Goal: Information Seeking & Learning: Learn about a topic

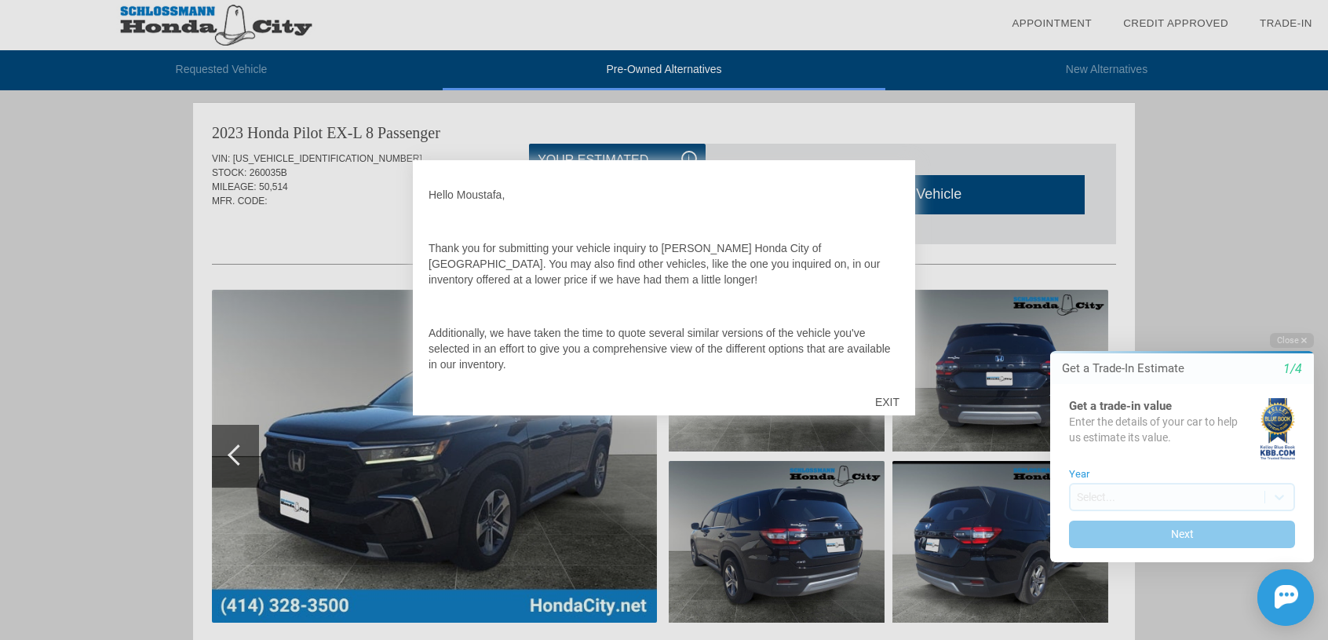
click at [1223, 180] on div at bounding box center [664, 320] width 1328 height 640
click at [1295, 337] on button "Close" at bounding box center [1292, 340] width 44 height 15
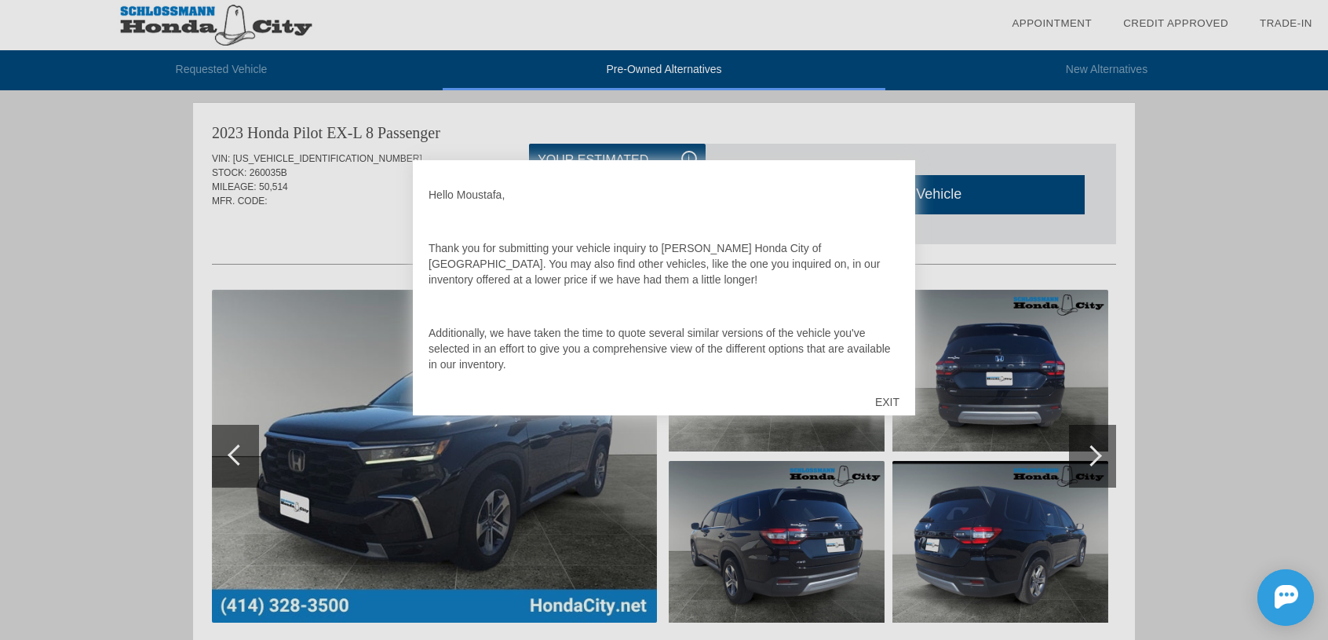
click at [880, 398] on div "EXIT" at bounding box center [887, 401] width 56 height 47
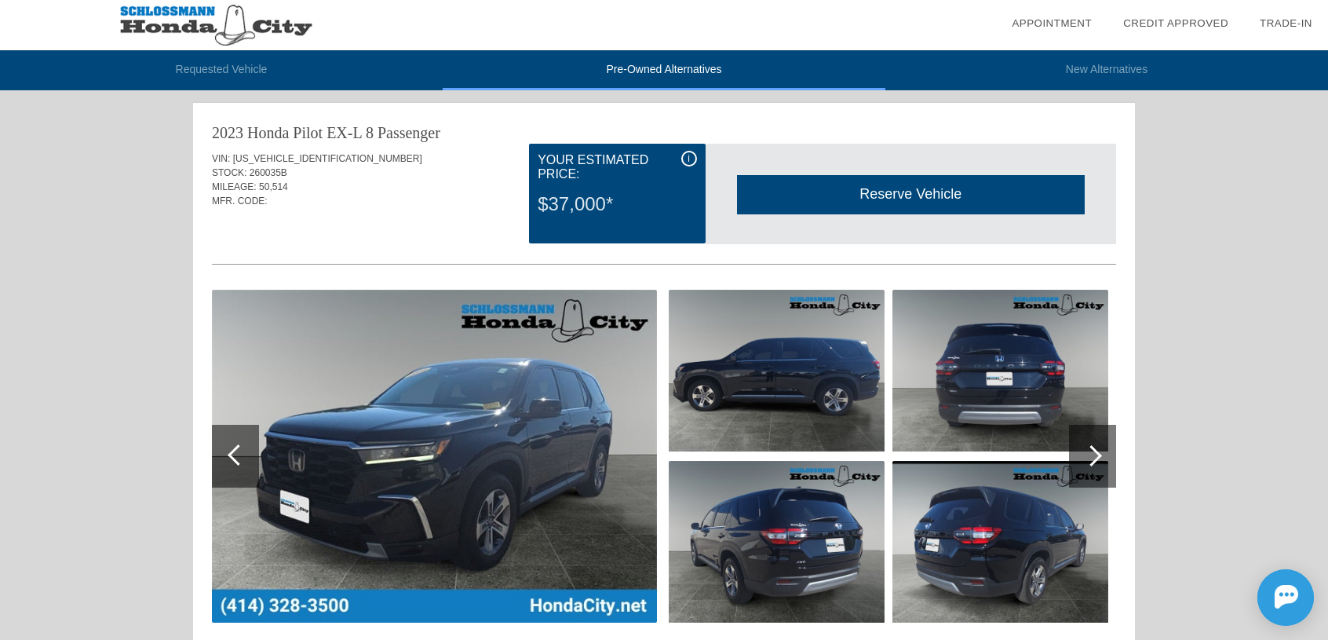
click at [389, 430] on img at bounding box center [434, 456] width 445 height 333
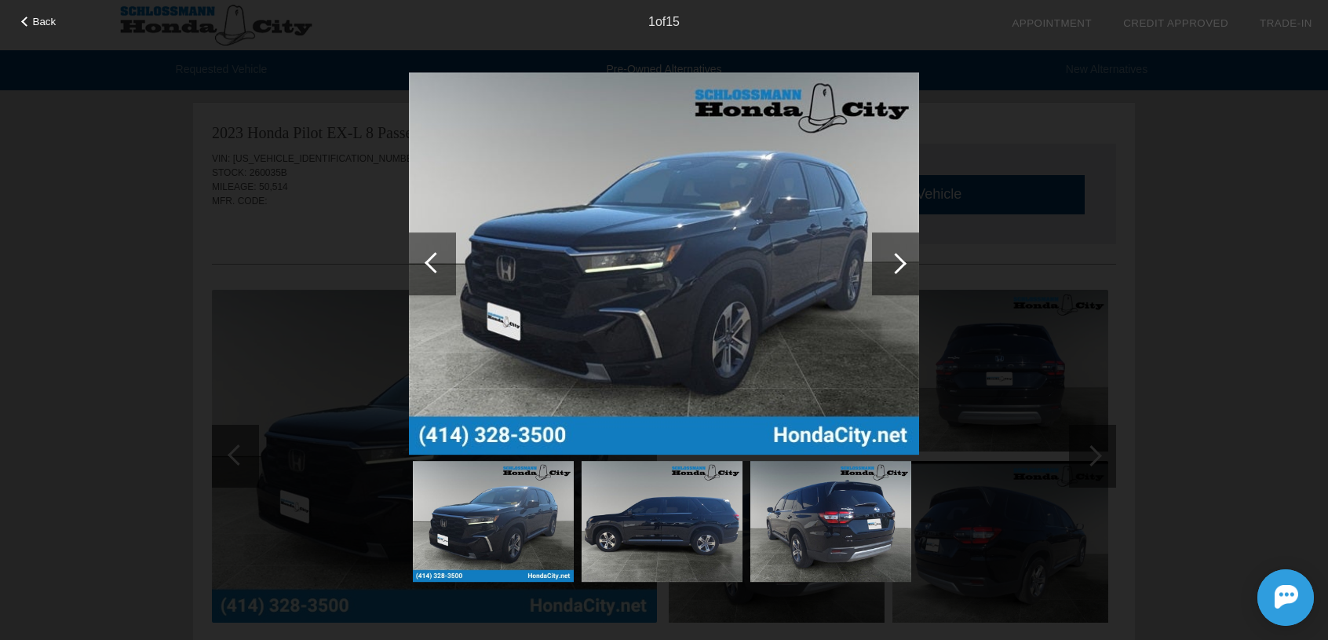
click at [903, 259] on div at bounding box center [895, 263] width 47 height 63
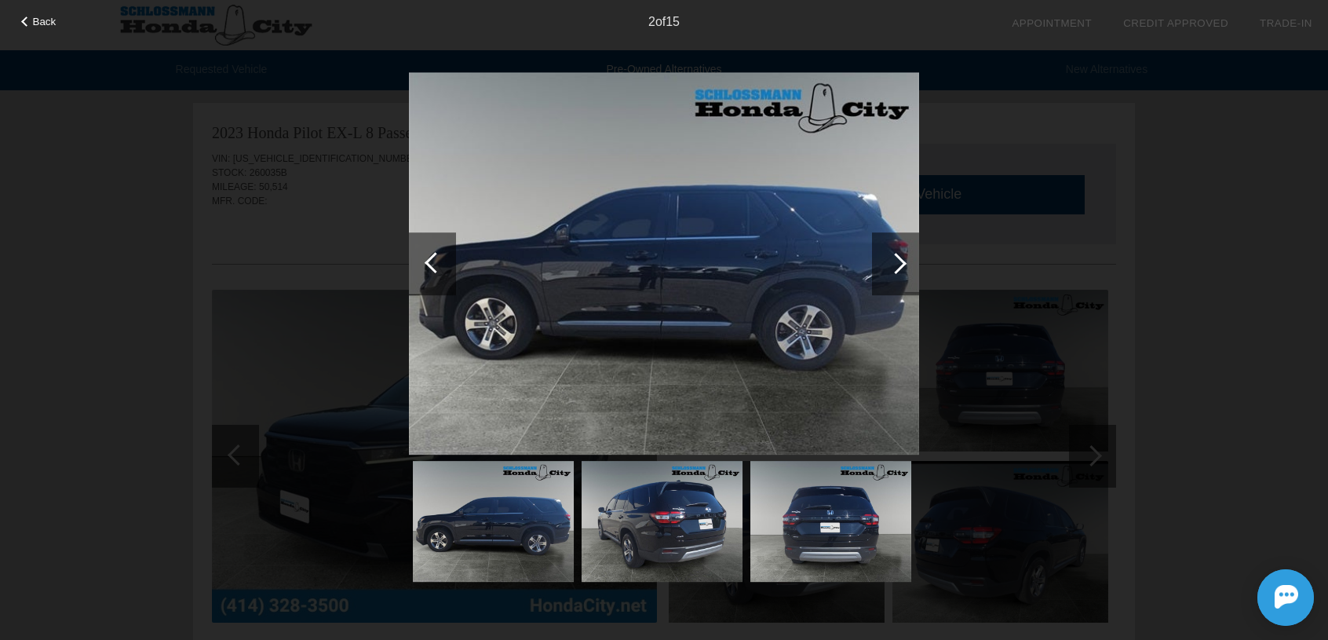
click at [903, 259] on div at bounding box center [895, 263] width 47 height 63
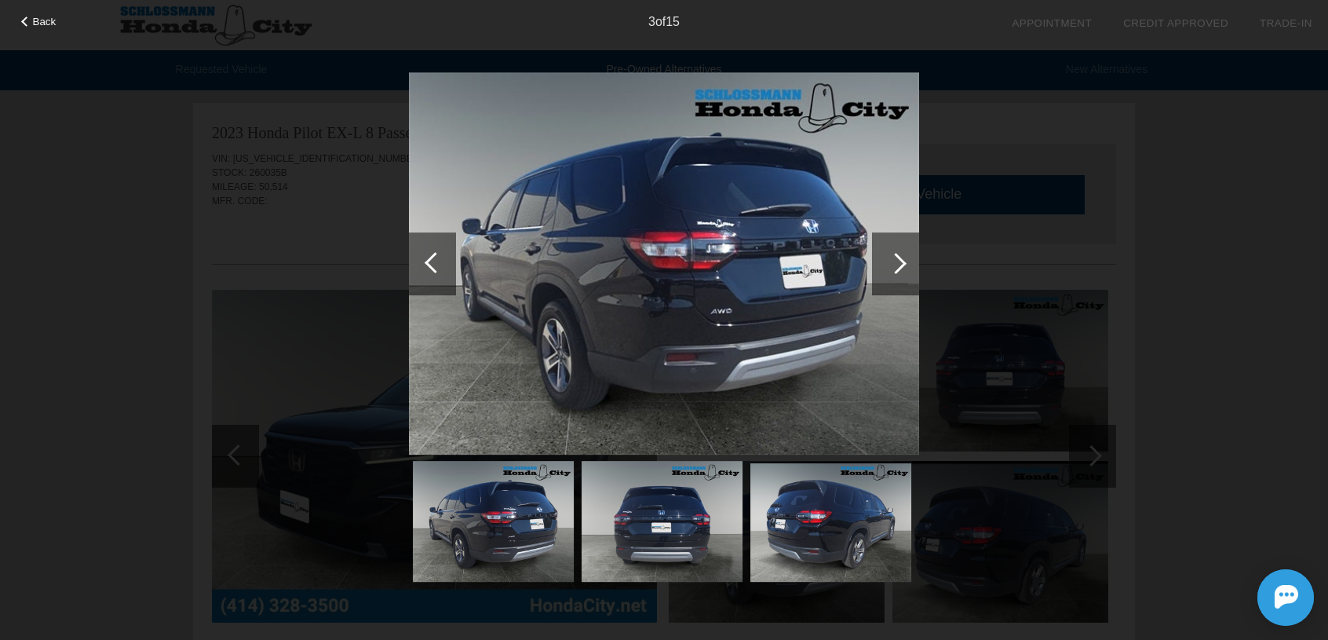
click at [903, 259] on div at bounding box center [895, 263] width 47 height 63
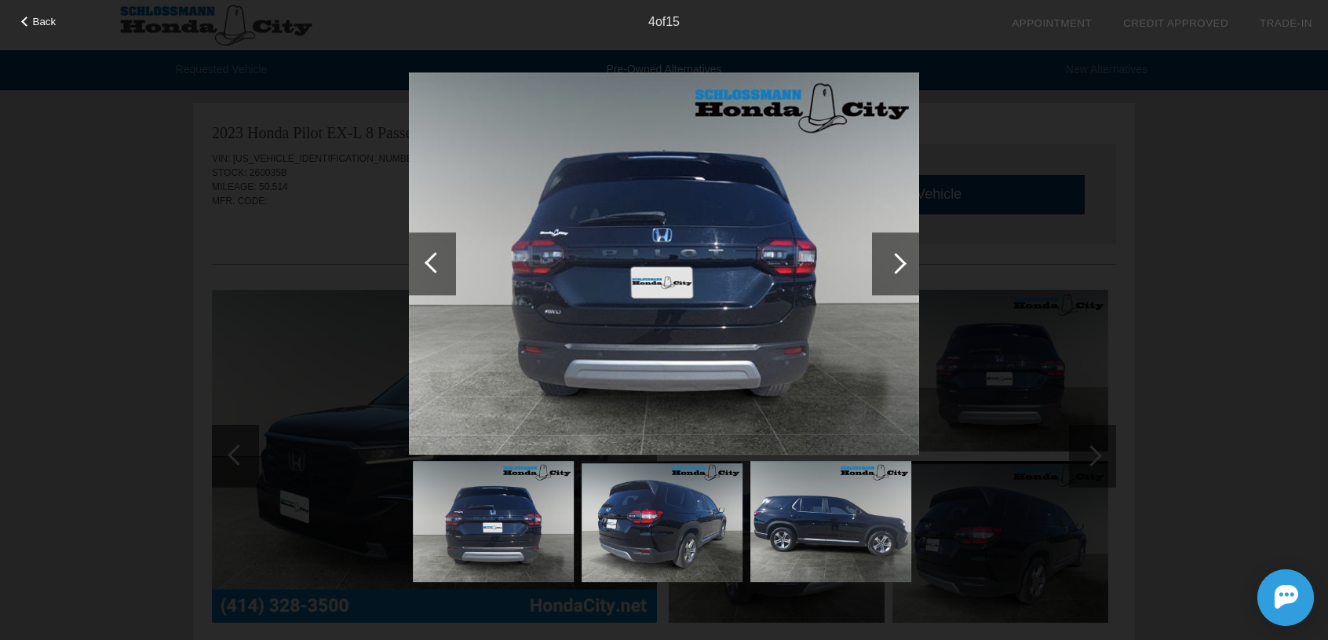
click at [903, 259] on div at bounding box center [895, 263] width 47 height 63
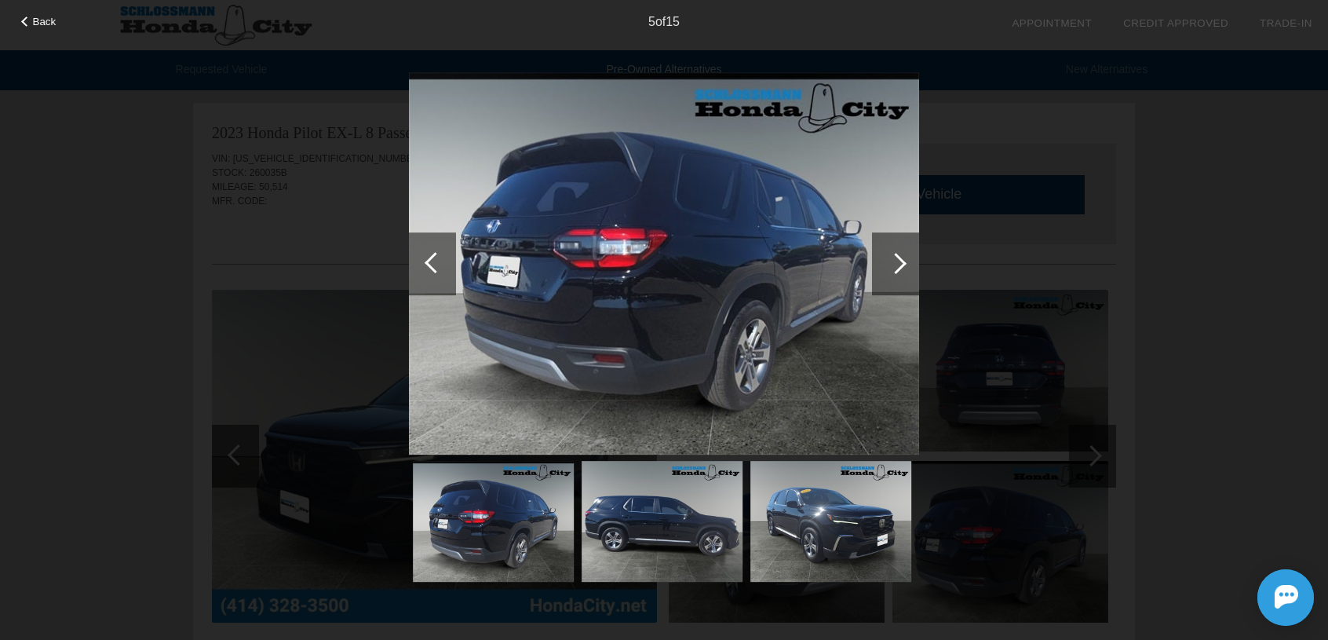
click at [903, 259] on div at bounding box center [895, 263] width 47 height 63
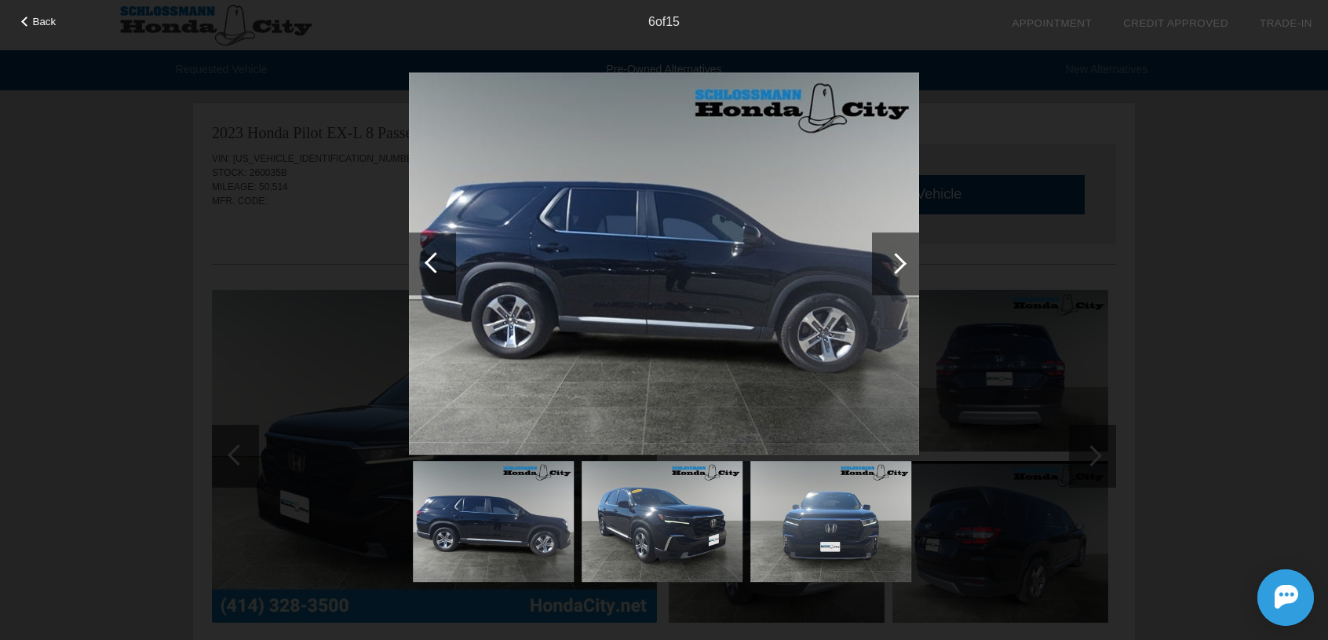
click at [903, 259] on div at bounding box center [895, 263] width 47 height 63
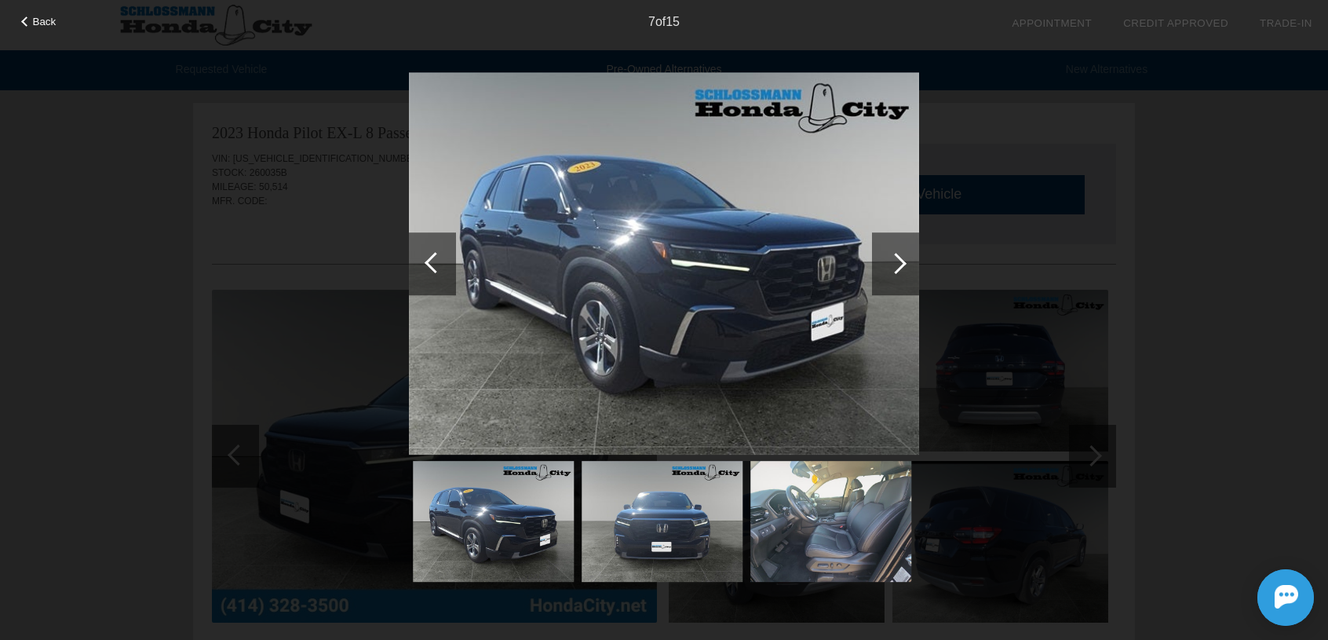
click at [903, 259] on div at bounding box center [895, 263] width 47 height 63
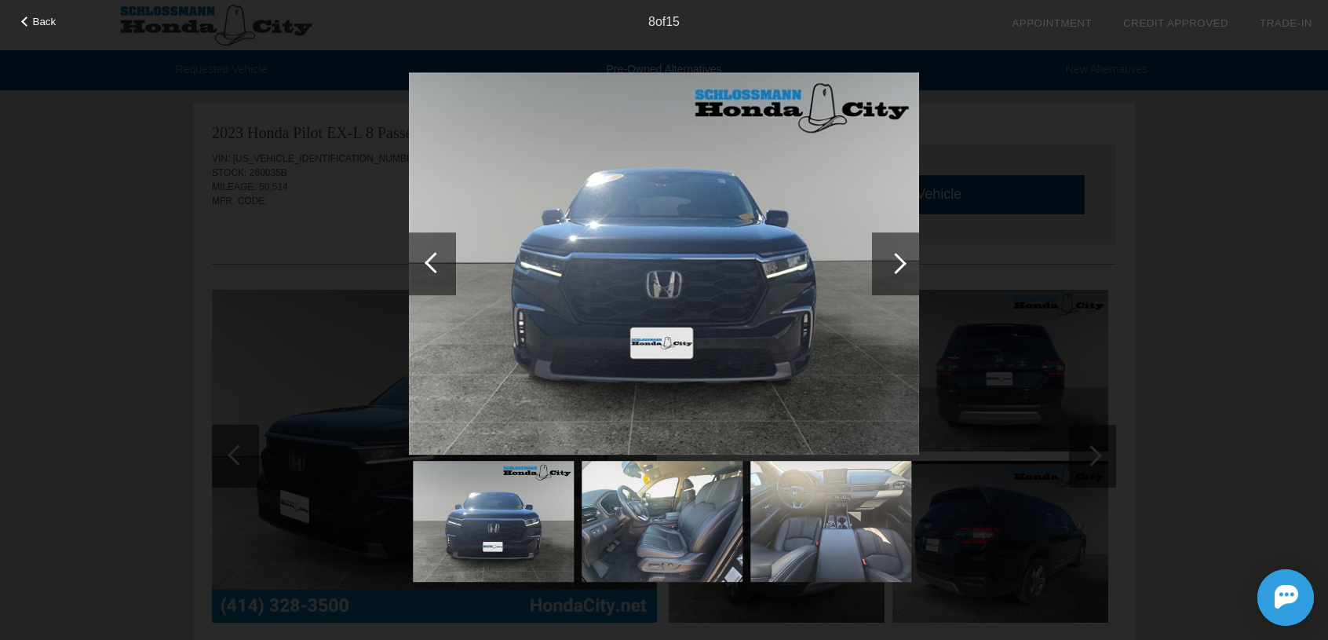
click at [903, 259] on div at bounding box center [895, 263] width 47 height 63
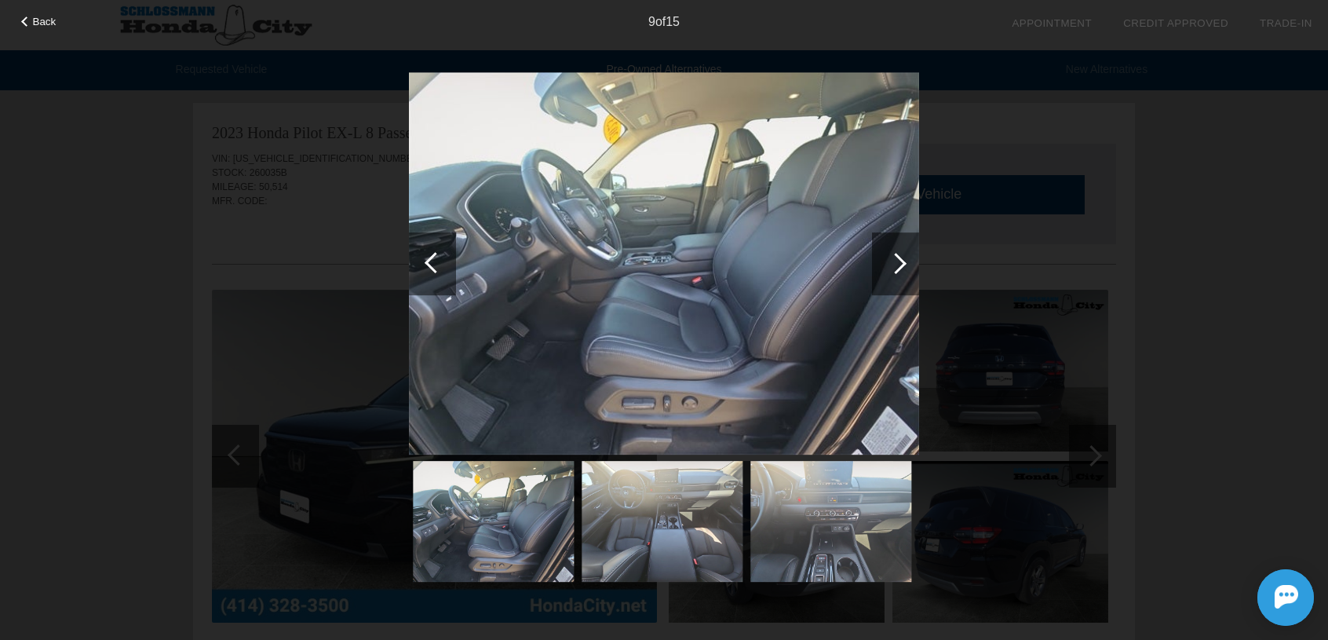
click at [903, 259] on div at bounding box center [895, 263] width 47 height 63
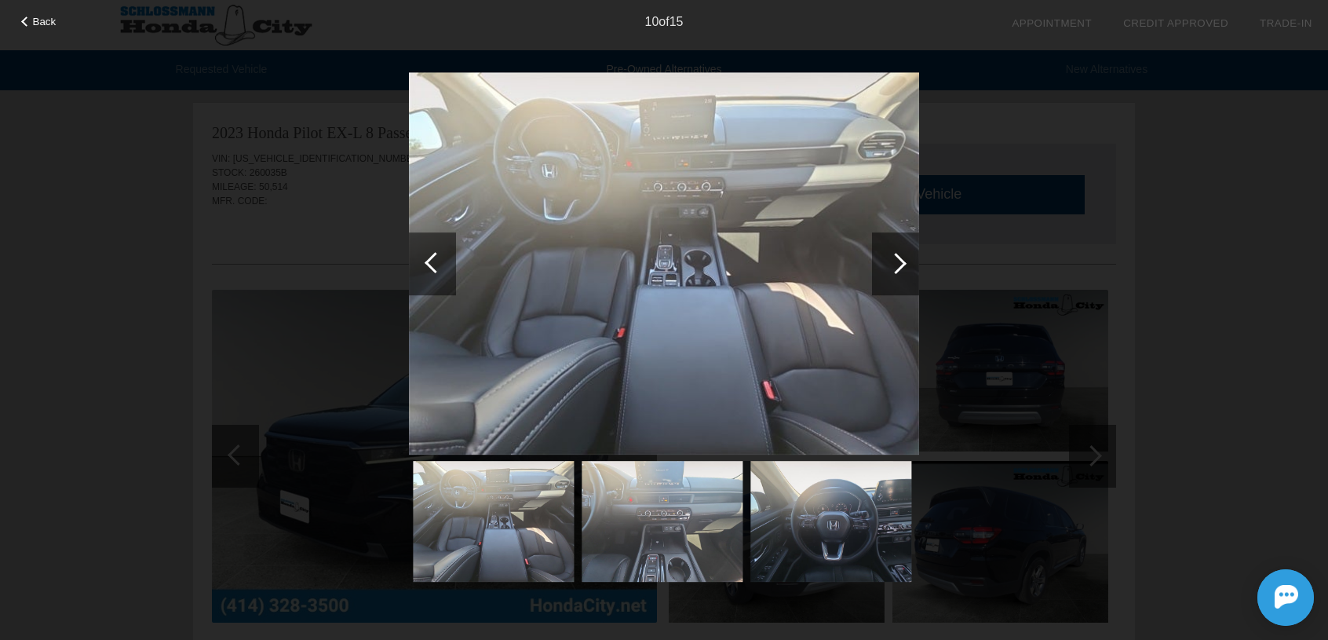
click at [903, 259] on div at bounding box center [895, 263] width 47 height 63
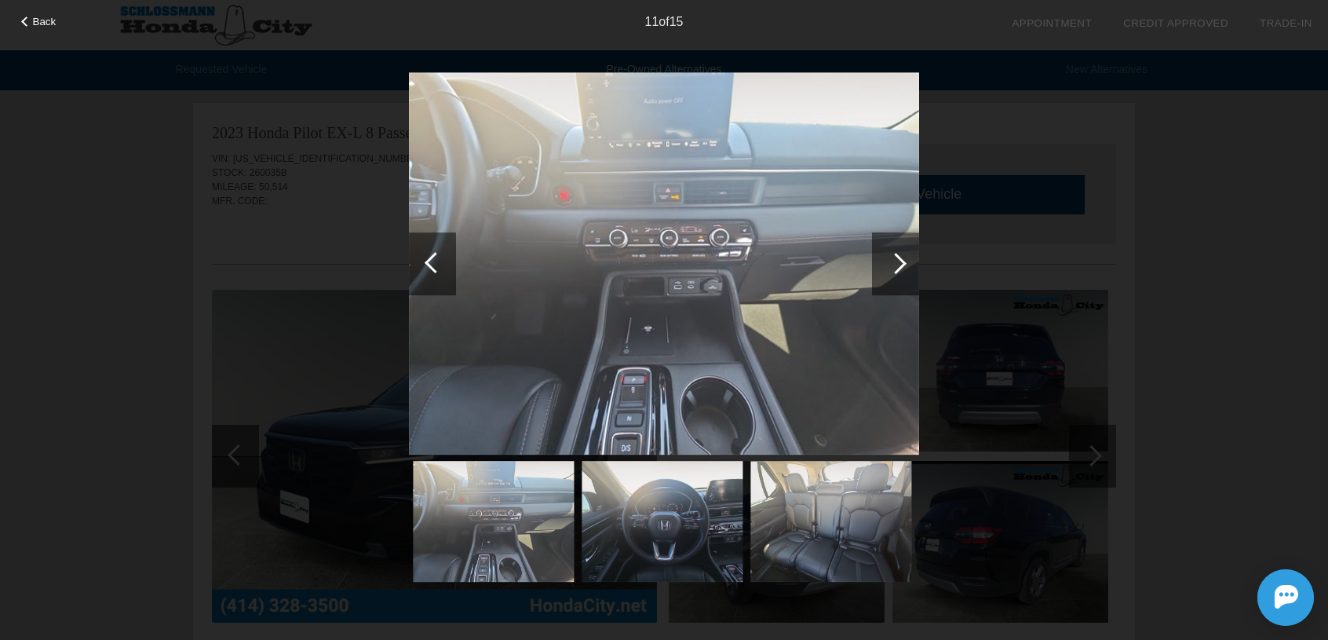
click at [903, 259] on div at bounding box center [895, 263] width 47 height 63
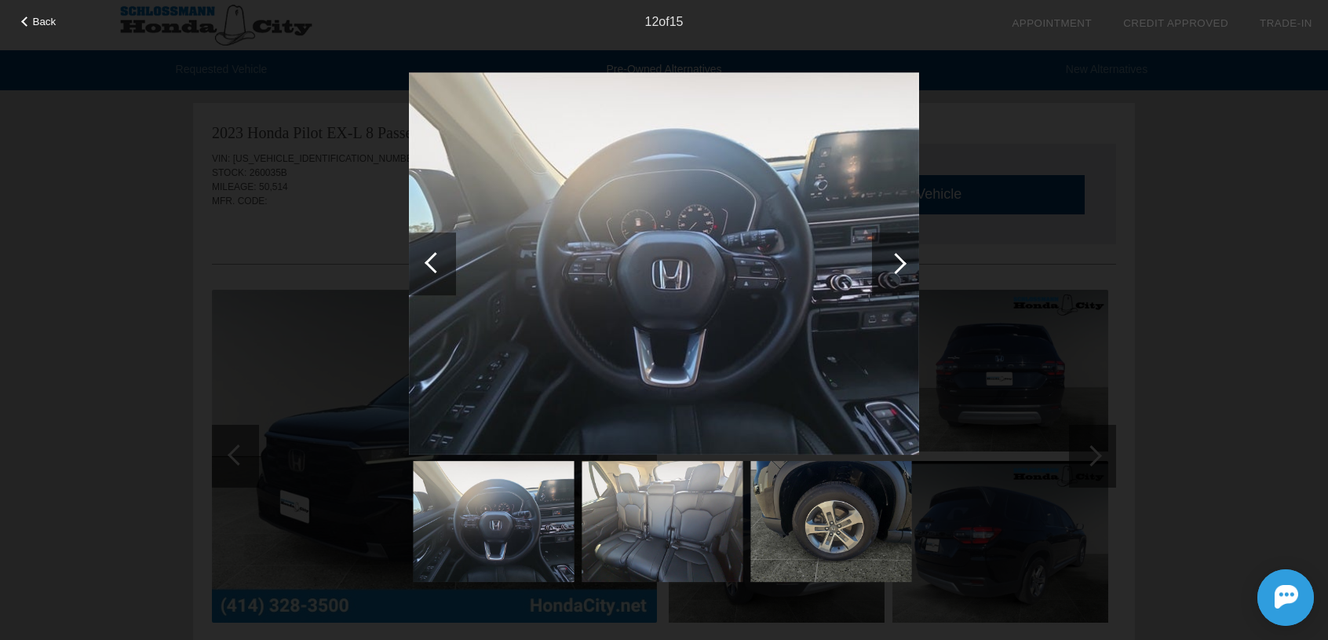
click at [46, 19] on span "Back" at bounding box center [45, 22] width 24 height 12
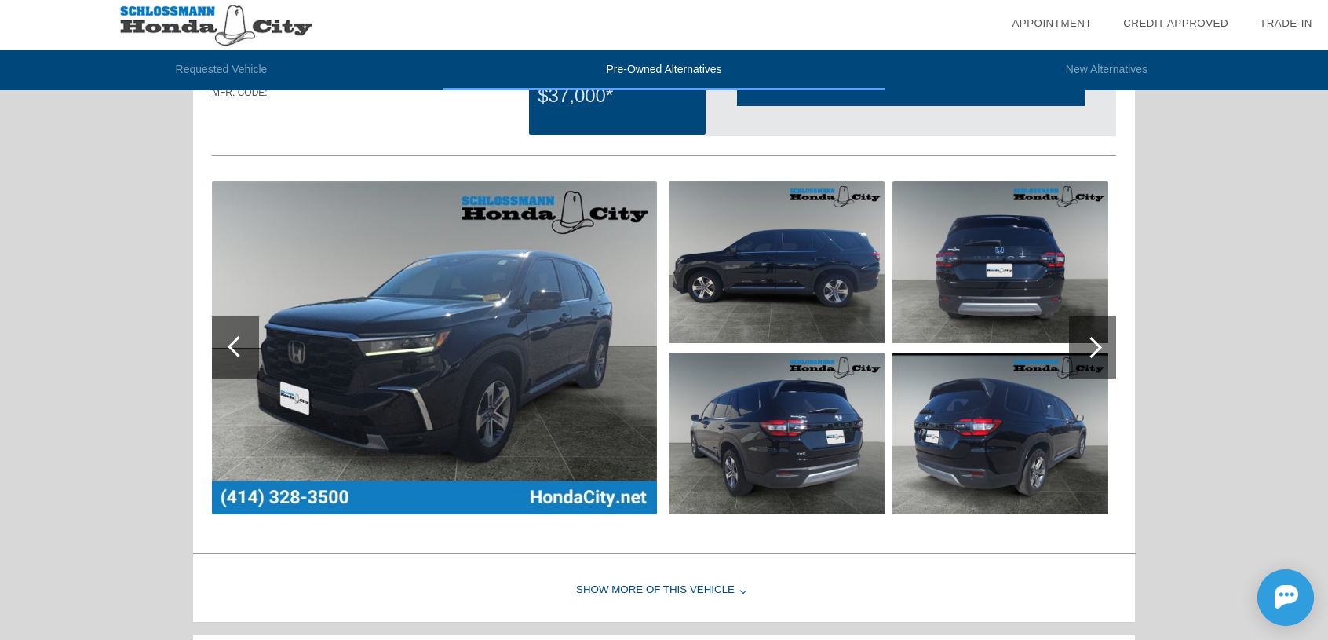
scroll to position [235, 0]
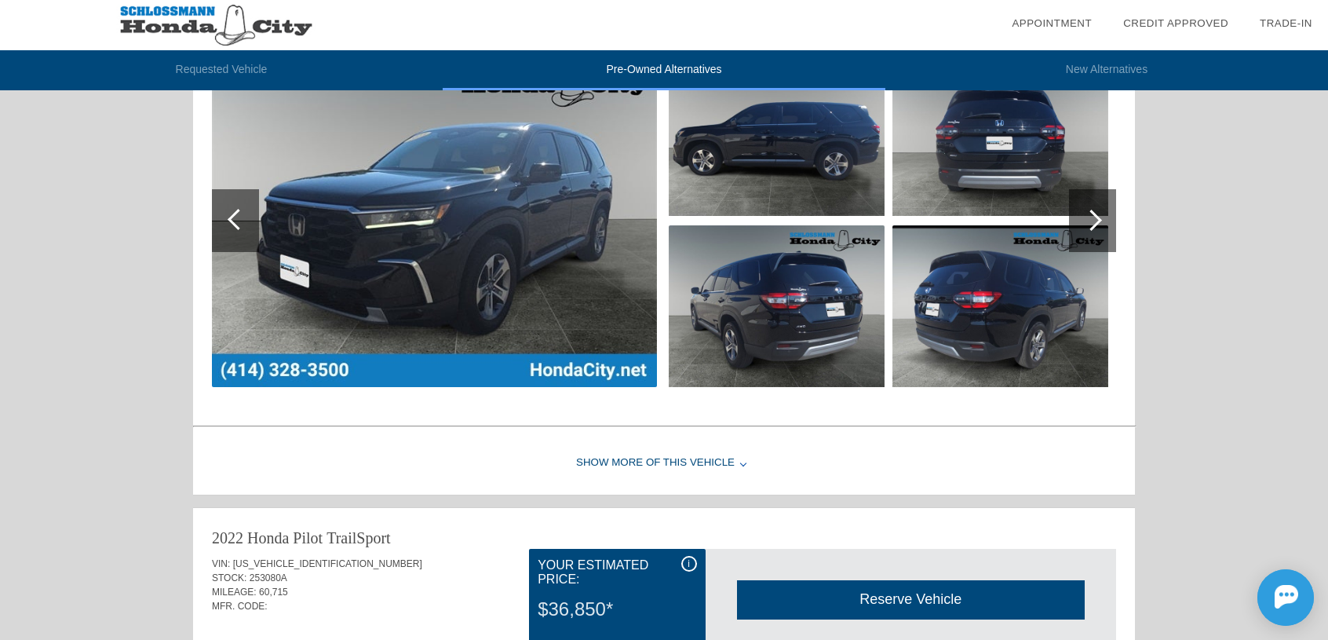
click at [677, 461] on div "Show More of this Vehicle" at bounding box center [664, 463] width 942 height 63
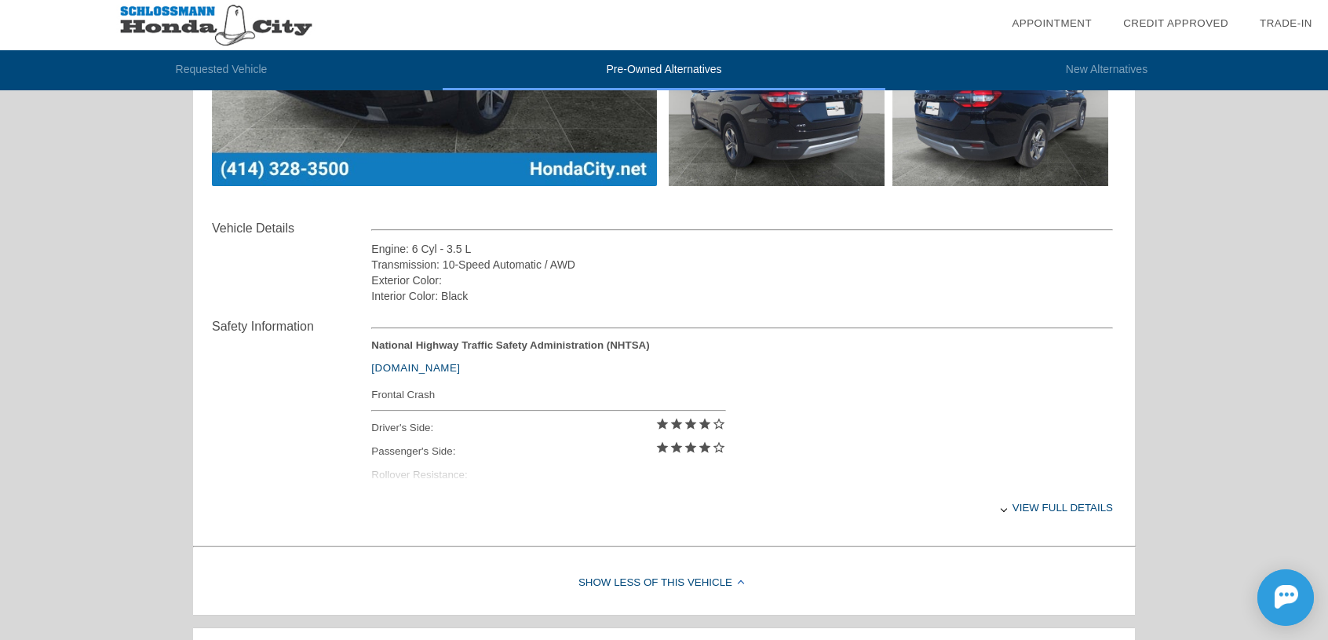
scroll to position [392, 0]
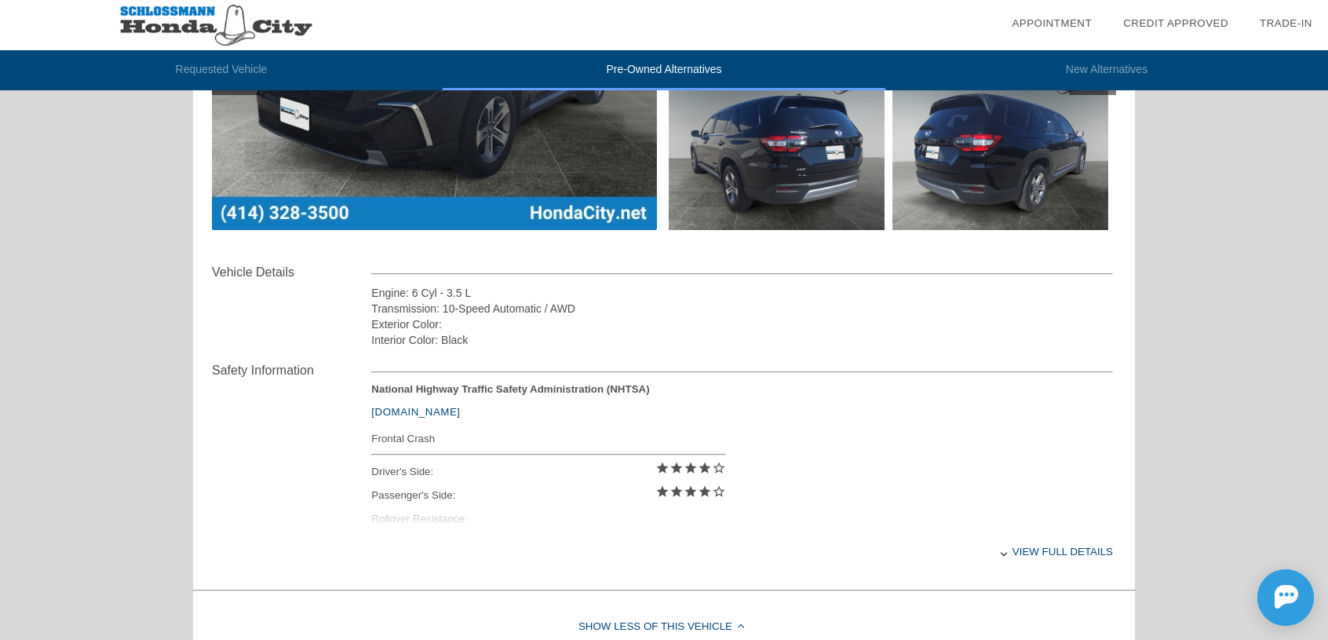
click at [1058, 547] on div "View full details" at bounding box center [742, 551] width 742 height 38
click at [1040, 548] on div "View less details" at bounding box center [742, 551] width 742 height 38
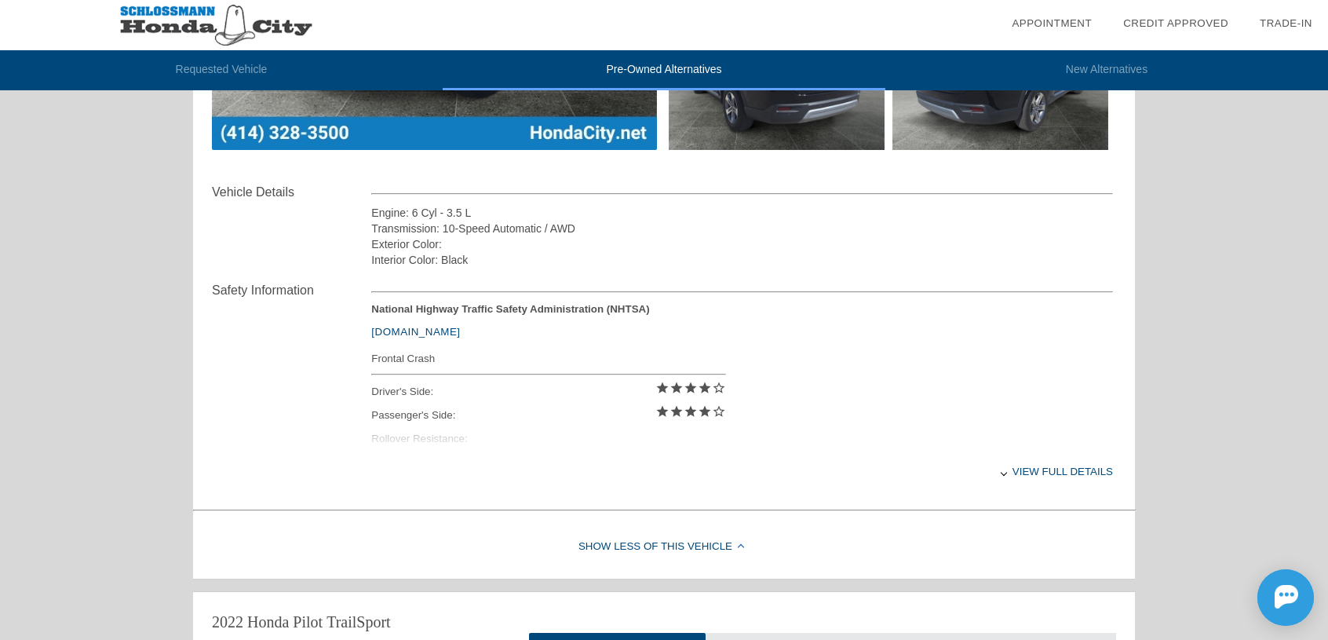
scroll to position [549, 0]
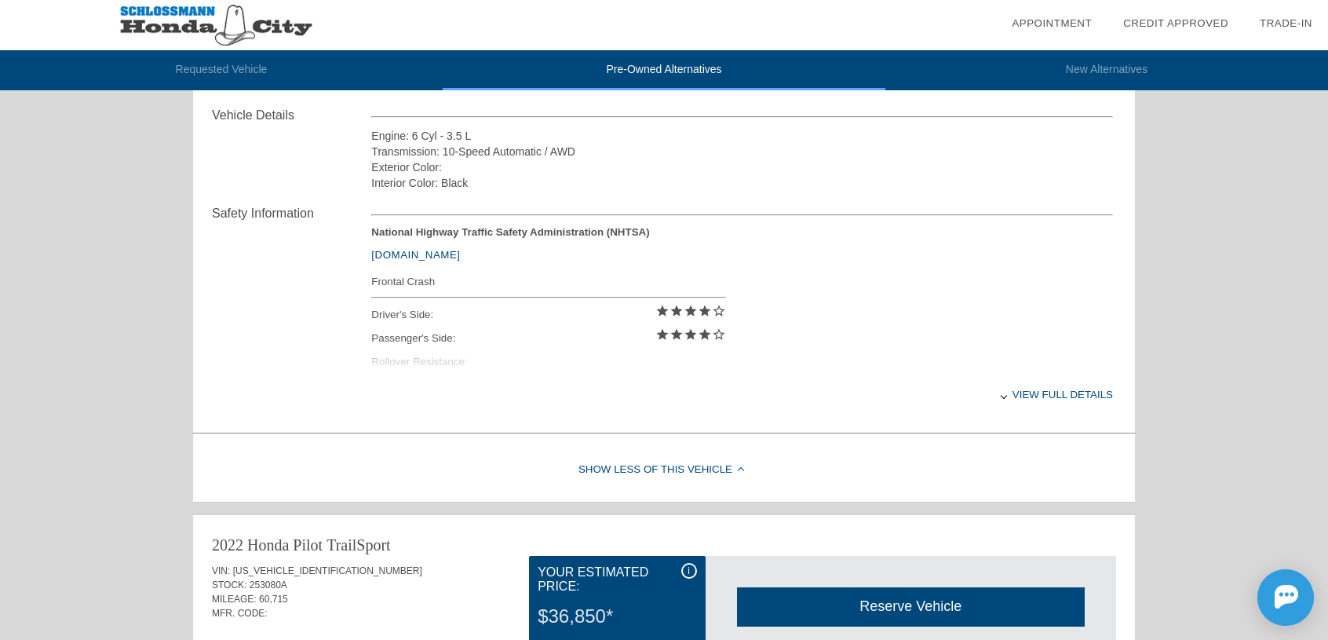
click at [650, 462] on div "Show Less of this Vehicle" at bounding box center [664, 470] width 942 height 63
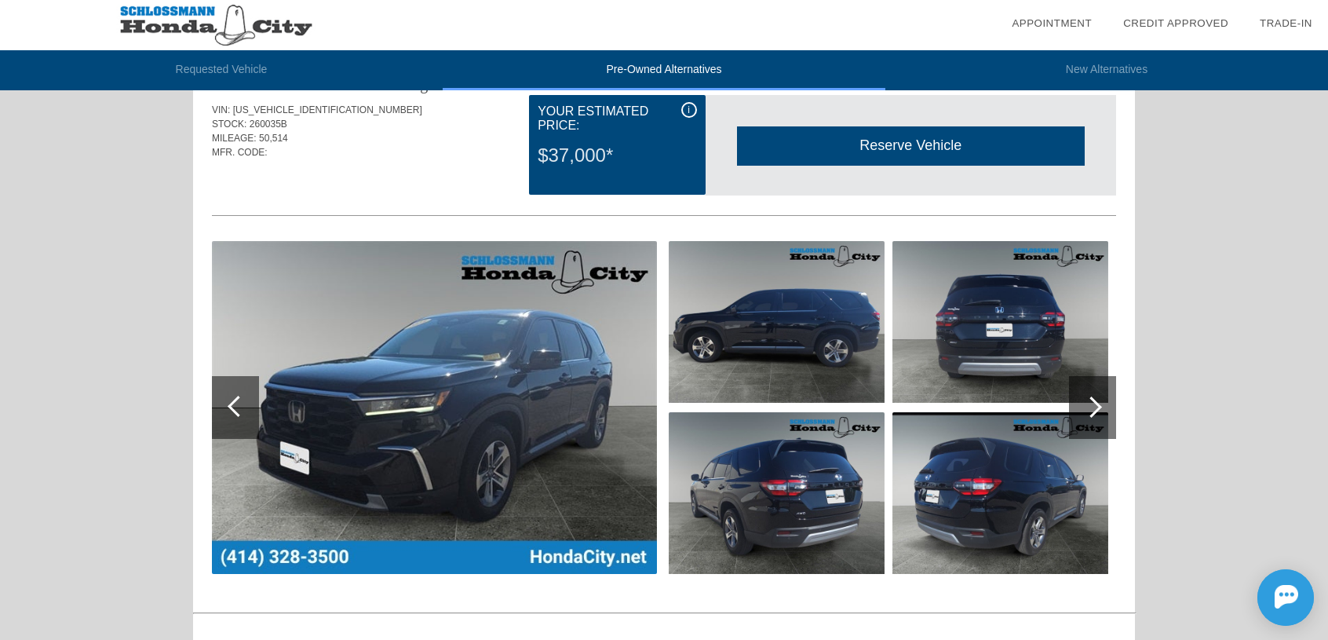
scroll to position [0, 0]
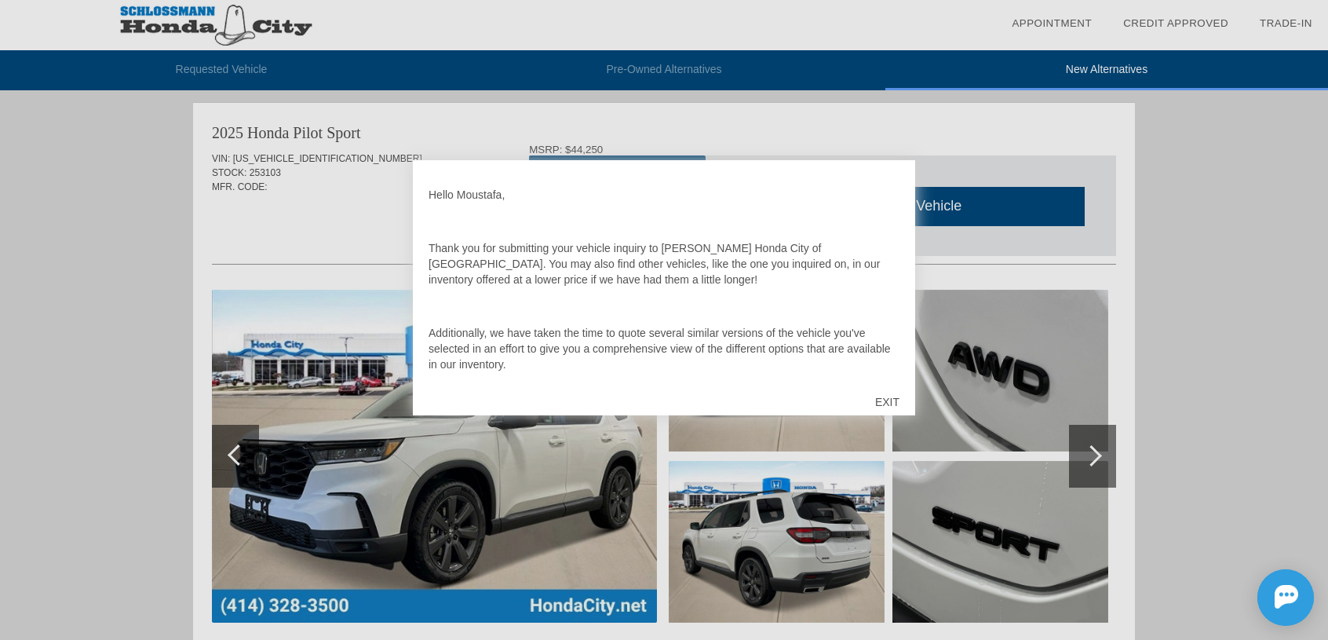
click at [884, 402] on div "EXIT" at bounding box center [887, 401] width 56 height 47
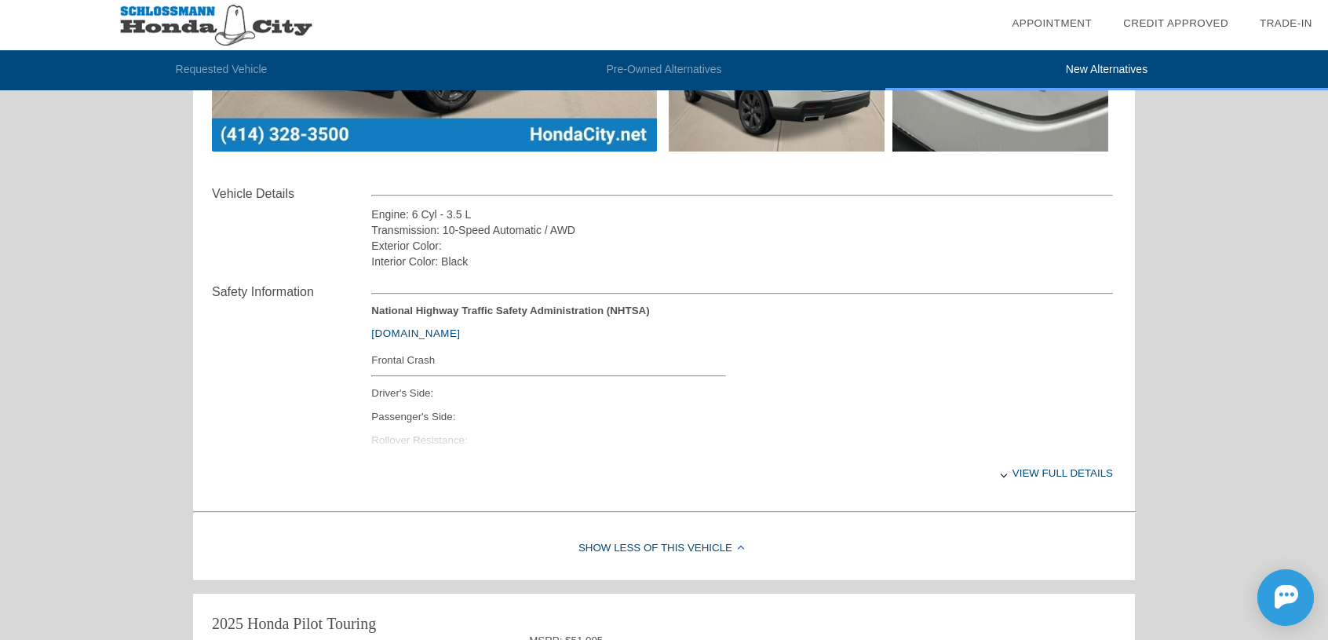
scroll to position [549, 0]
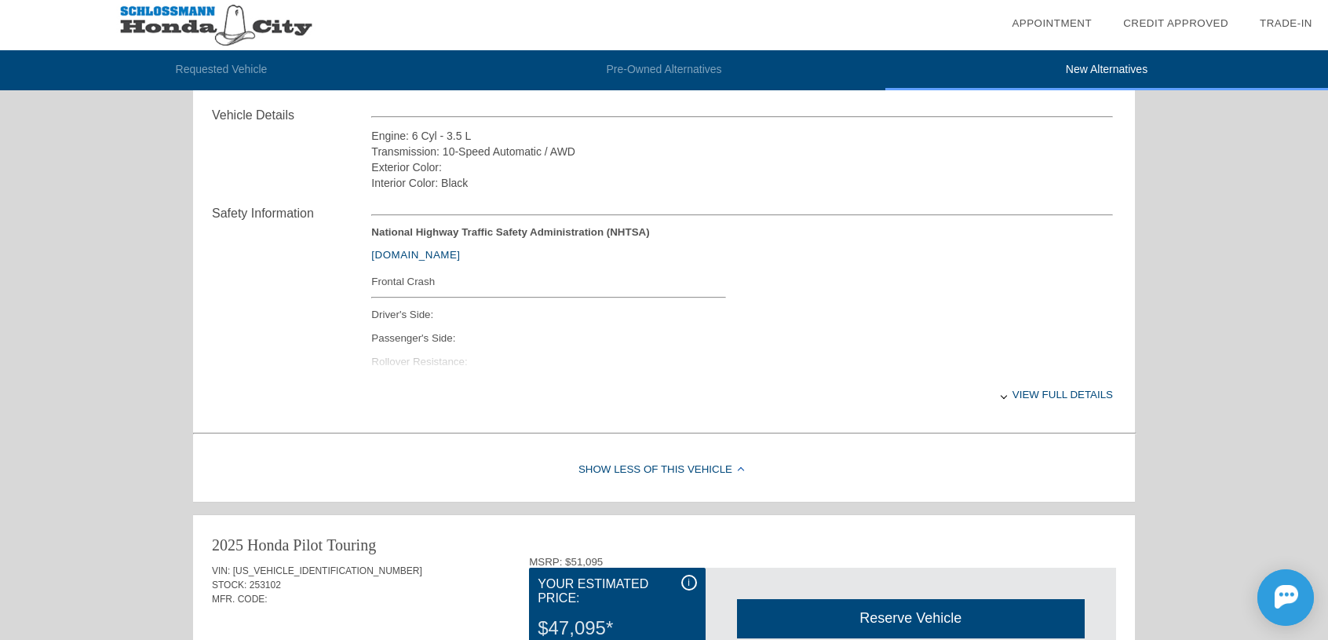
click at [1001, 396] on div "View full details" at bounding box center [742, 394] width 742 height 38
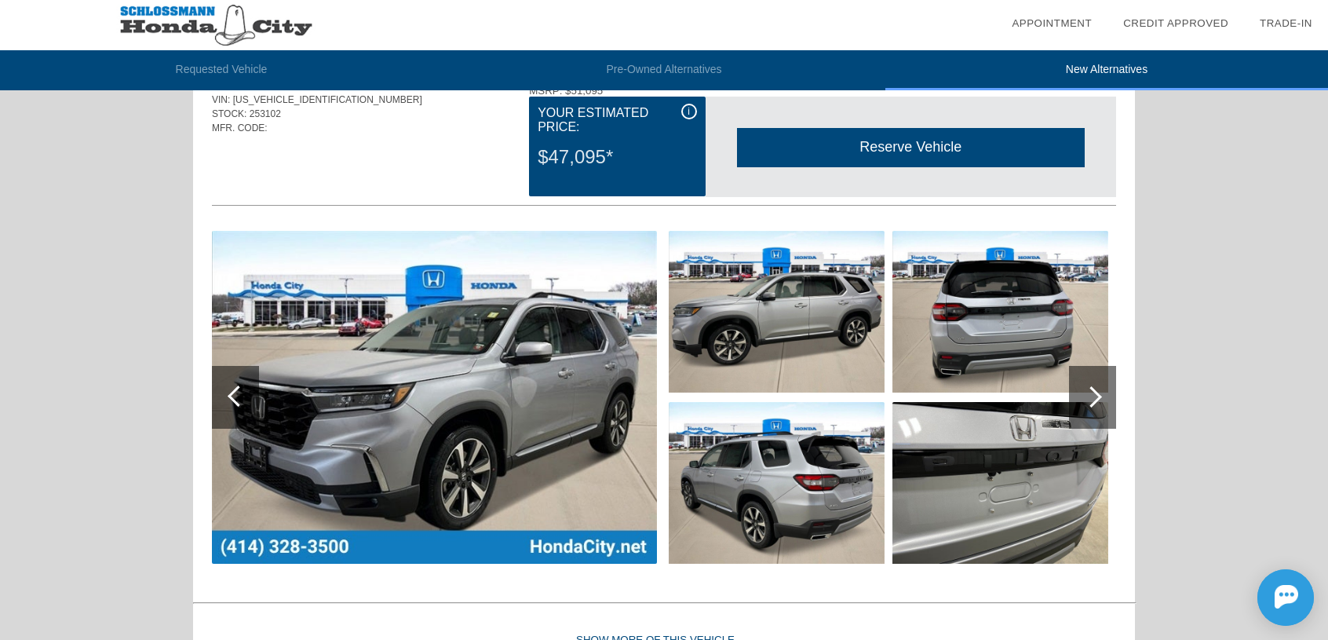
scroll to position [1256, 0]
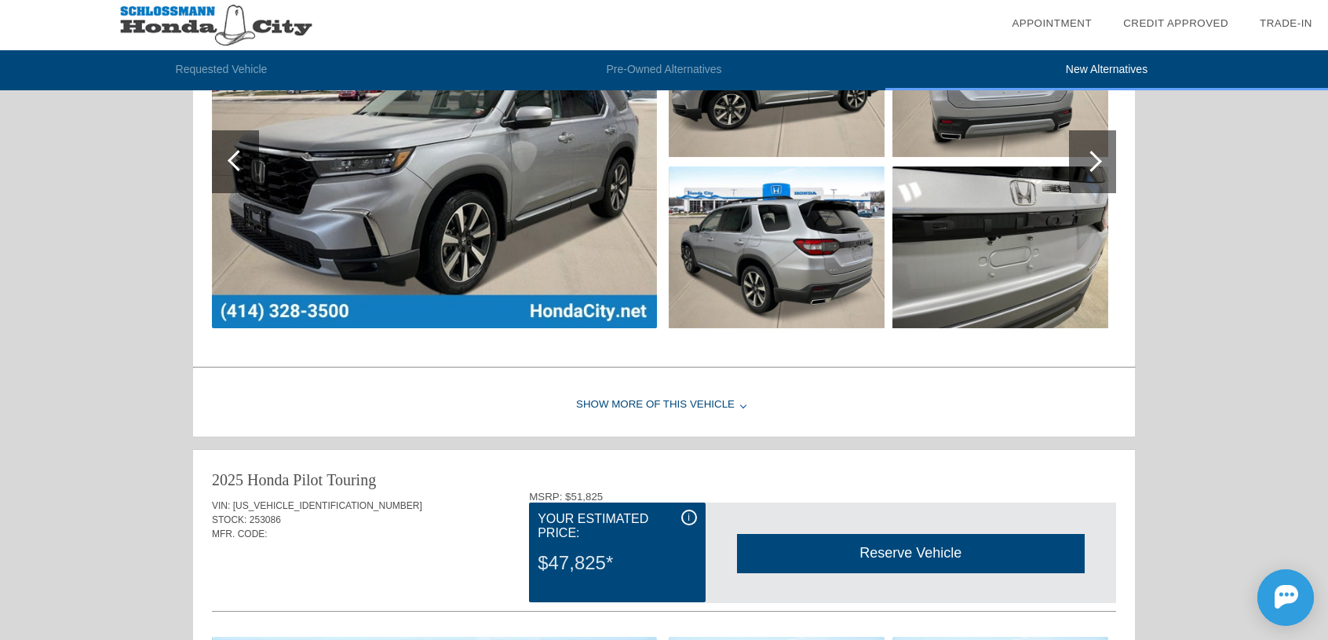
click at [653, 396] on div "Show More of this Vehicle" at bounding box center [664, 405] width 942 height 63
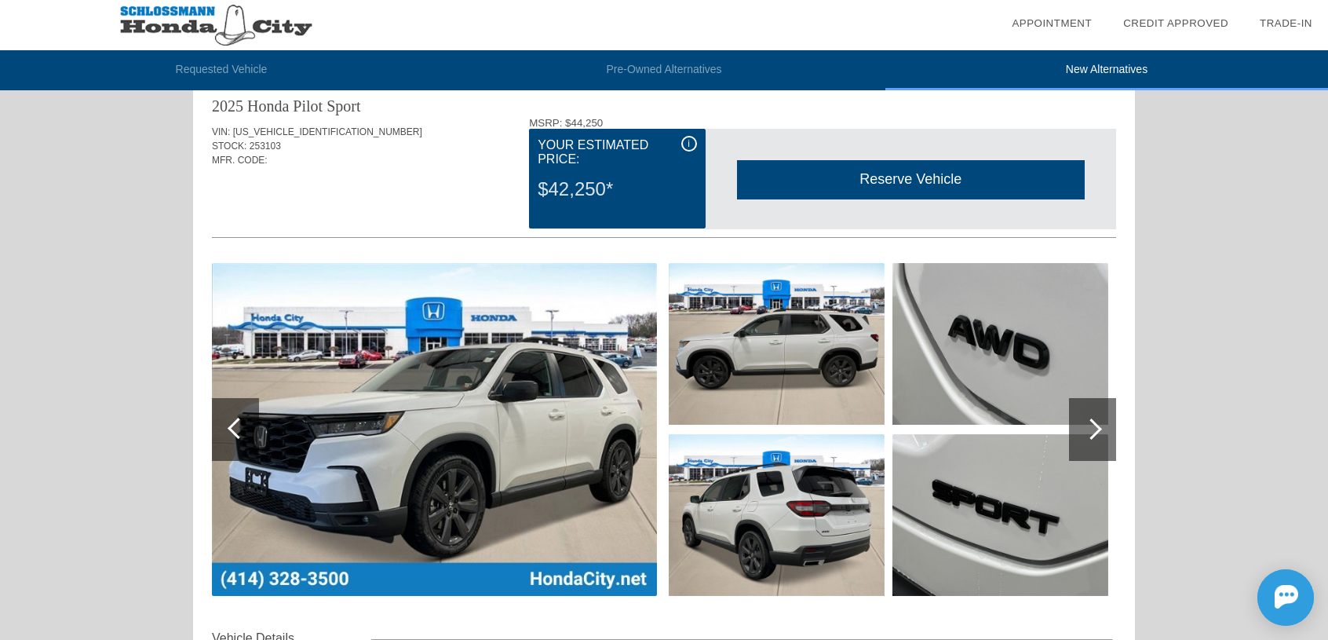
scroll to position [0, 0]
